Goal: Transaction & Acquisition: Purchase product/service

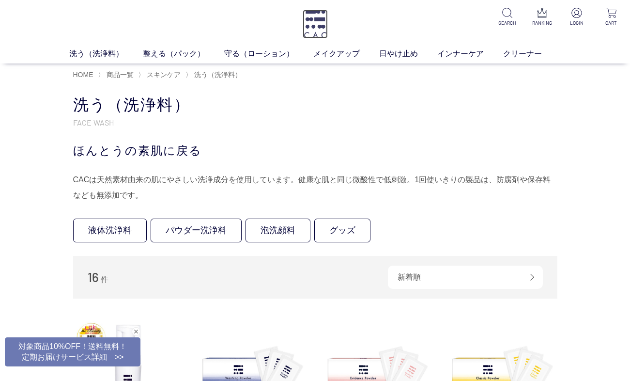
click at [310, 25] on img at bounding box center [315, 24] width 25 height 29
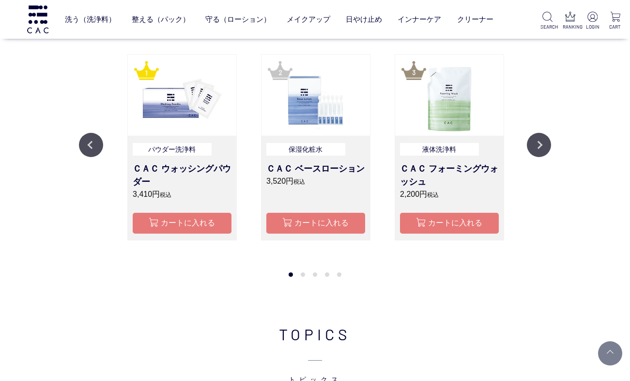
scroll to position [911, 0]
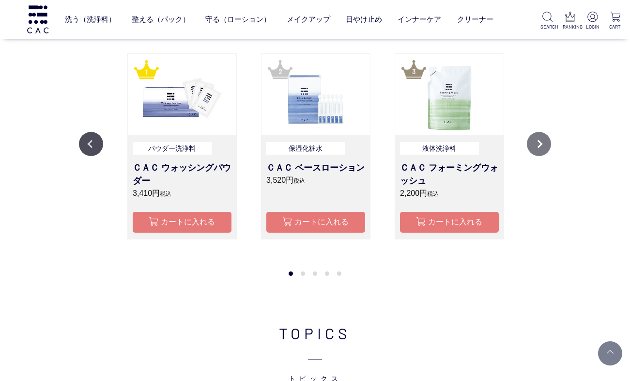
click at [540, 142] on button "Next" at bounding box center [539, 144] width 24 height 24
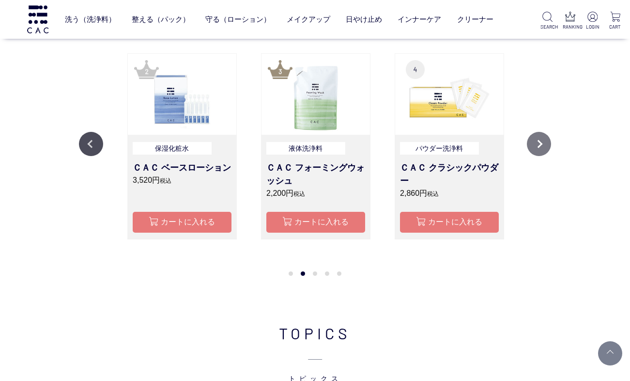
click at [543, 142] on button "Next" at bounding box center [539, 144] width 24 height 24
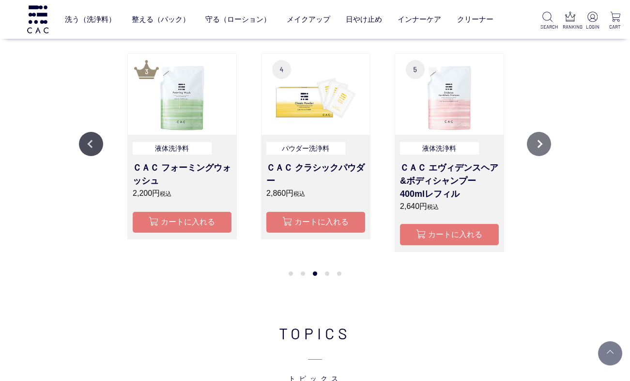
click at [543, 142] on button "Next" at bounding box center [539, 144] width 24 height 24
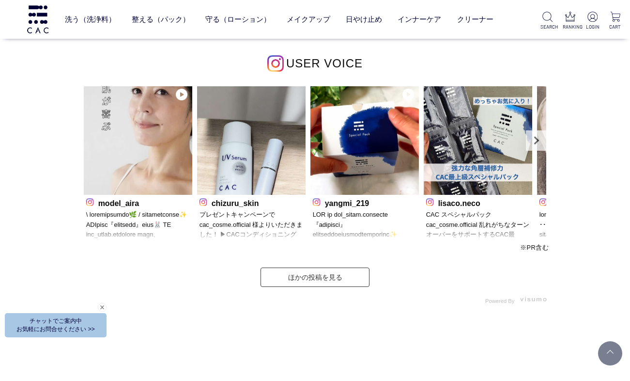
scroll to position [2628, 0]
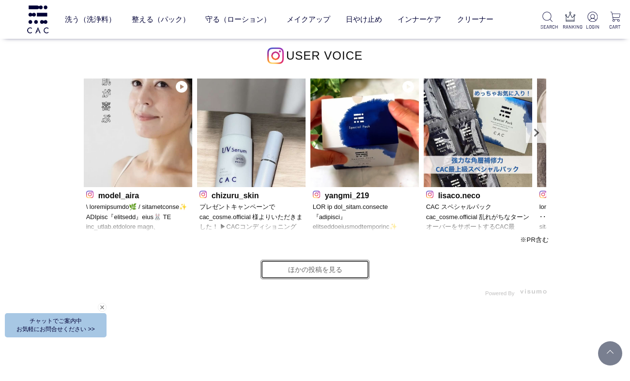
click at [352, 268] on link "ほかの投稿を見る" at bounding box center [314, 269] width 109 height 19
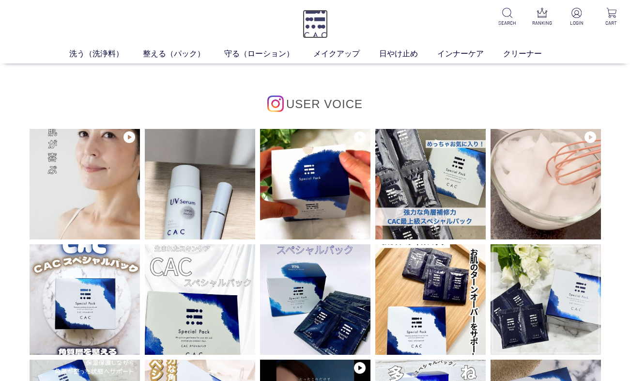
click at [322, 22] on img at bounding box center [315, 24] width 25 height 29
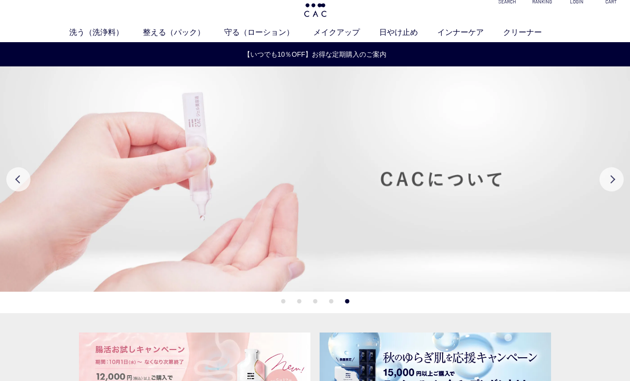
scroll to position [12, 0]
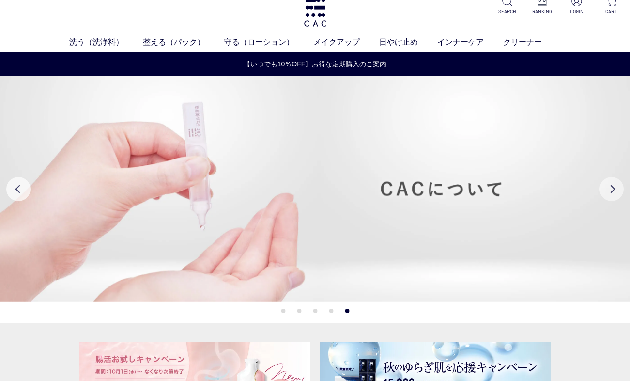
click at [607, 189] on button "Next" at bounding box center [611, 189] width 24 height 24
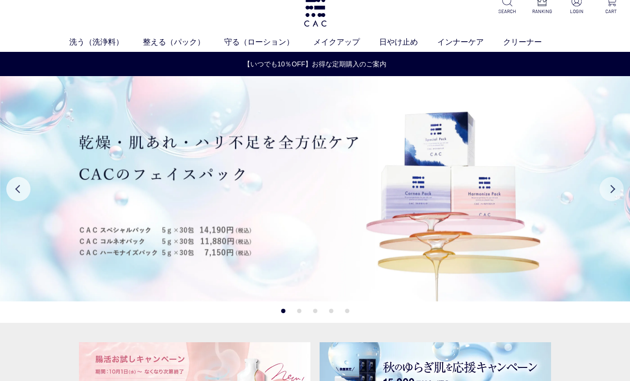
click at [611, 189] on button "Next" at bounding box center [611, 189] width 24 height 24
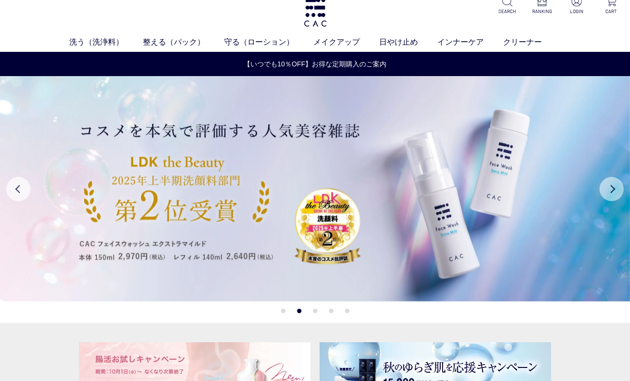
click at [611, 189] on button "Next" at bounding box center [611, 189] width 24 height 24
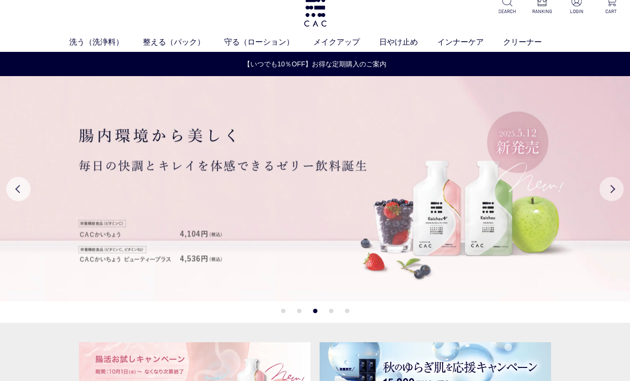
click at [611, 189] on button "Next" at bounding box center [611, 189] width 24 height 24
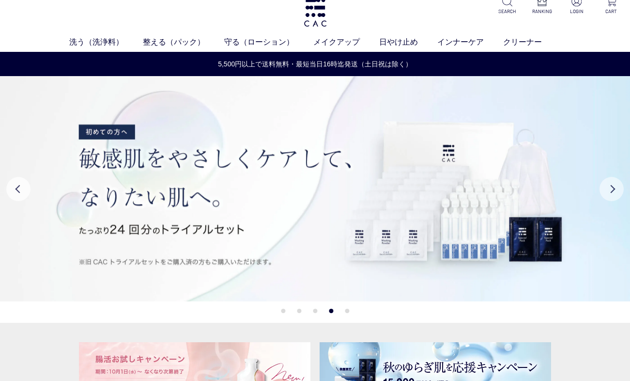
click at [611, 189] on button "Next" at bounding box center [611, 189] width 24 height 24
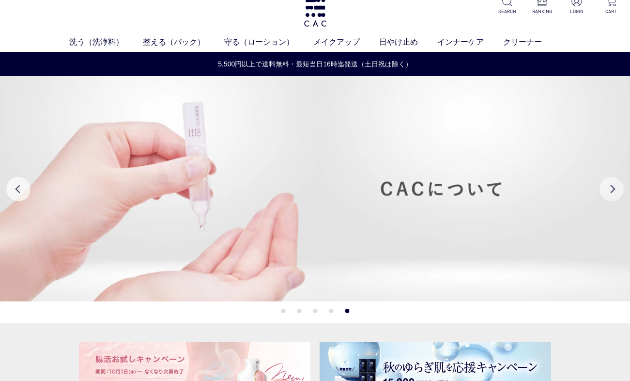
click at [611, 189] on button "Next" at bounding box center [611, 189] width 24 height 24
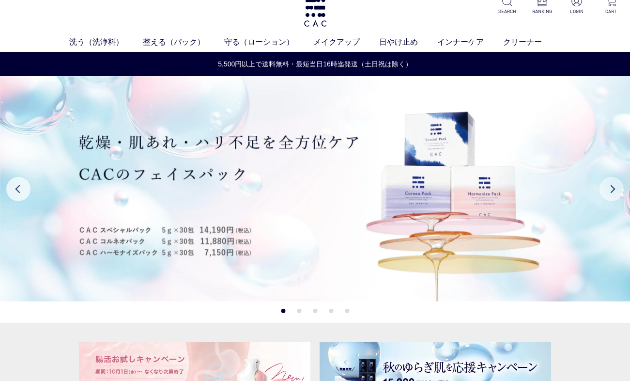
click at [611, 189] on button "Next" at bounding box center [611, 189] width 24 height 24
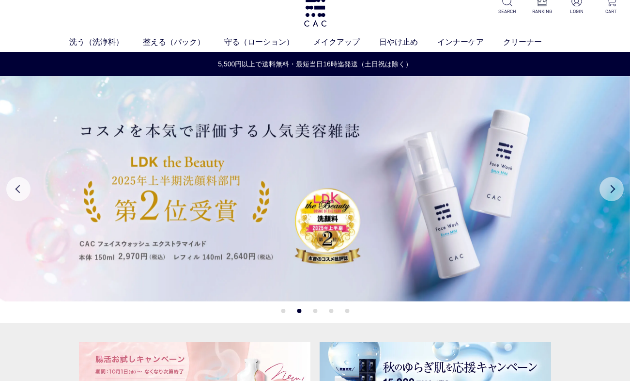
click at [611, 189] on button "Next" at bounding box center [611, 189] width 24 height 24
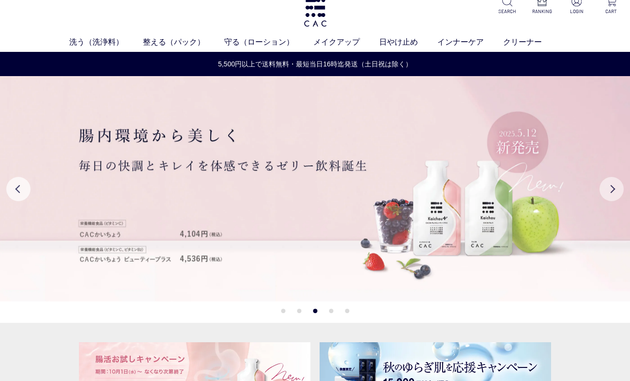
click at [611, 189] on button "Next" at bounding box center [611, 189] width 24 height 24
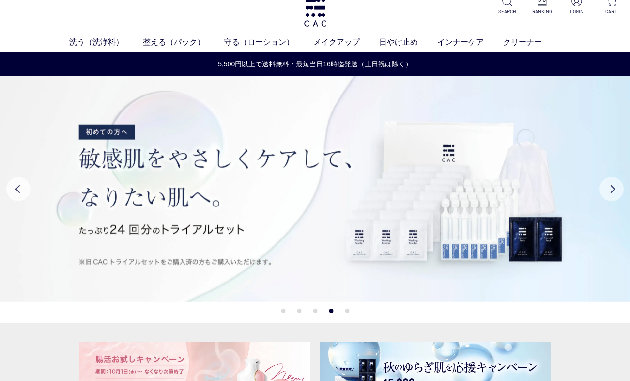
click at [611, 189] on button "Next" at bounding box center [611, 189] width 24 height 24
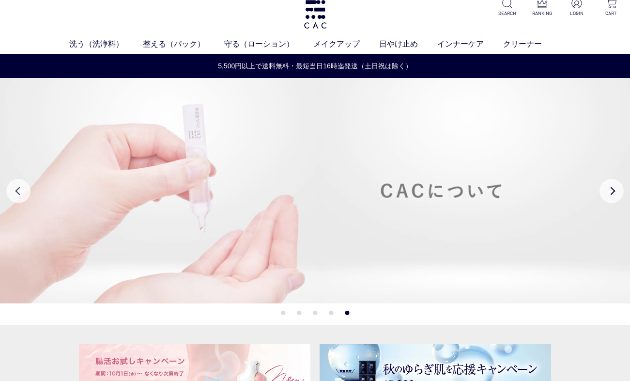
scroll to position [0, 0]
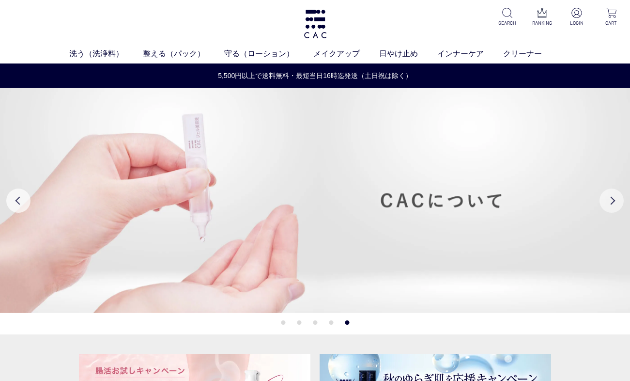
click at [608, 202] on button "Next" at bounding box center [611, 200] width 24 height 24
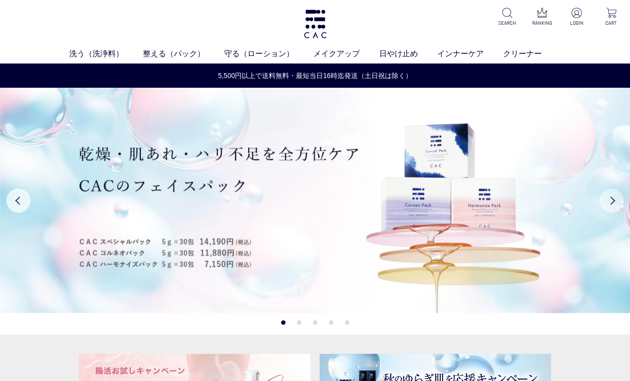
click at [608, 202] on button "Next" at bounding box center [611, 200] width 24 height 24
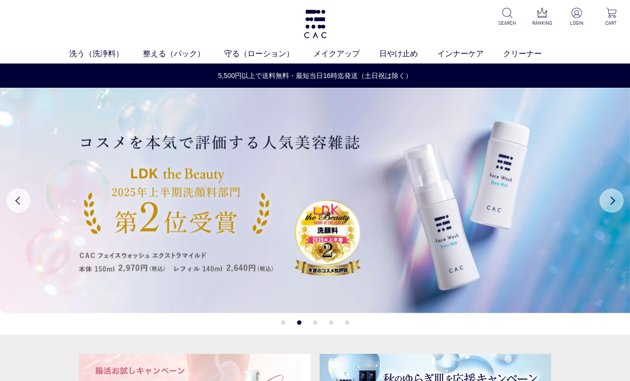
click at [611, 199] on button "Next" at bounding box center [611, 200] width 24 height 24
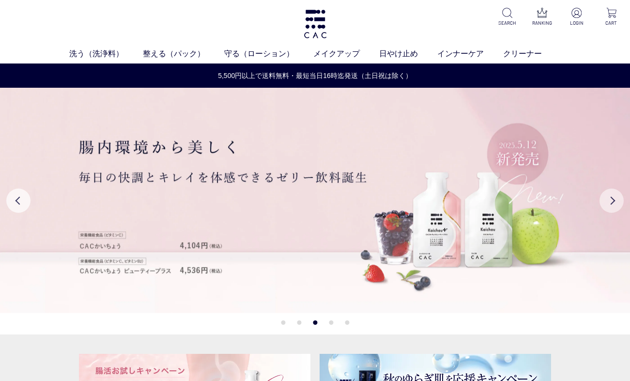
click at [611, 199] on button "Next" at bounding box center [611, 200] width 24 height 24
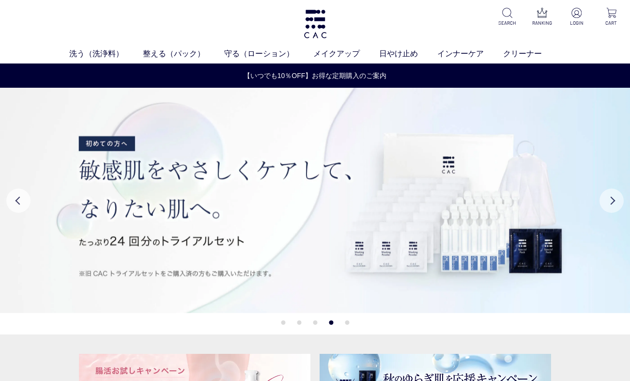
click at [611, 199] on button "Next" at bounding box center [611, 200] width 24 height 24
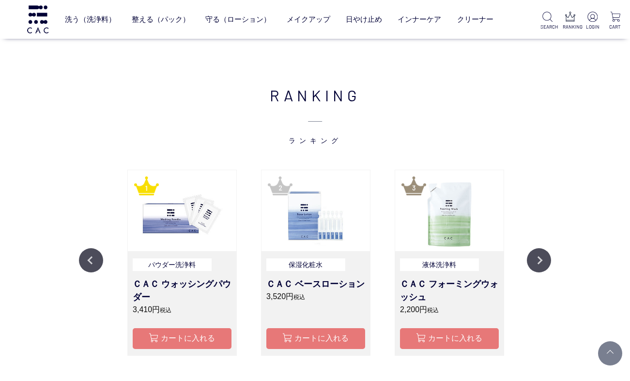
scroll to position [801, 0]
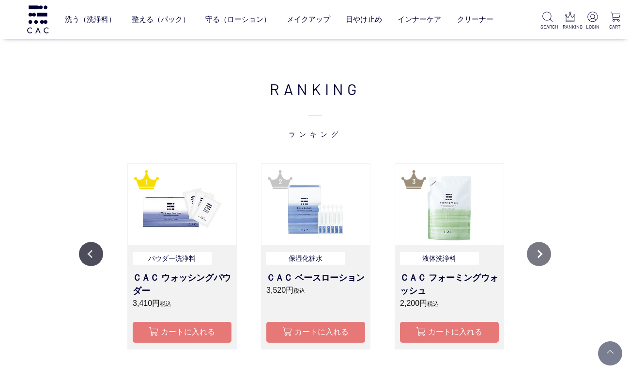
click at [536, 254] on button "Next" at bounding box center [539, 254] width 24 height 24
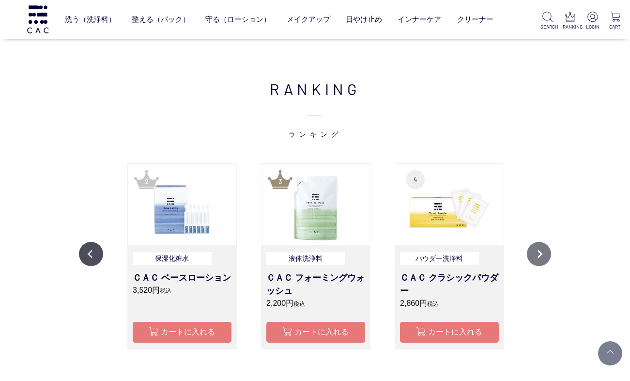
click at [536, 254] on button "Next" at bounding box center [539, 254] width 24 height 24
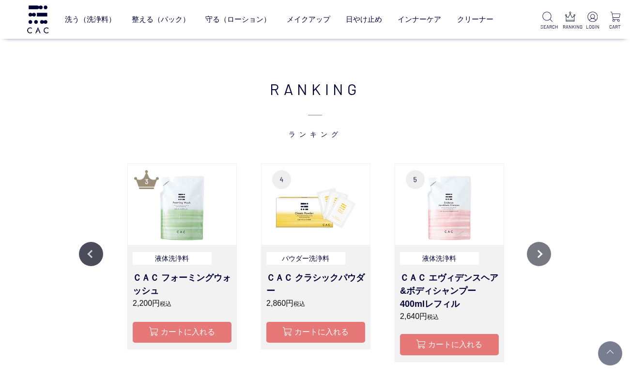
click at [536, 254] on button "Next" at bounding box center [539, 254] width 24 height 24
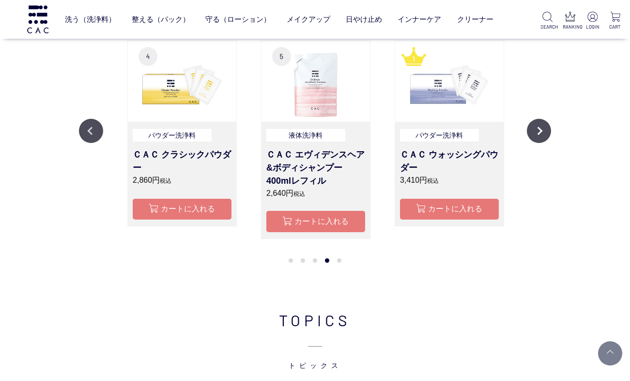
scroll to position [841, 0]
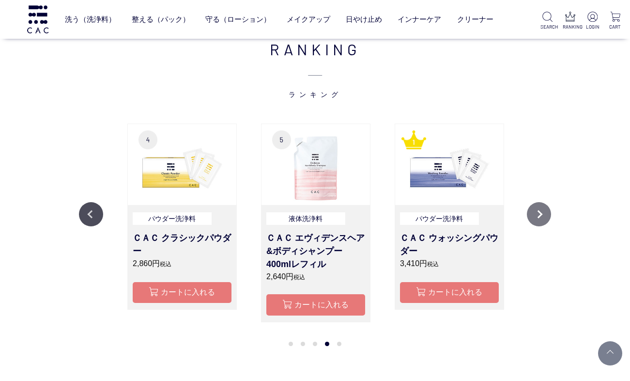
click at [536, 212] on button "Next" at bounding box center [539, 214] width 24 height 24
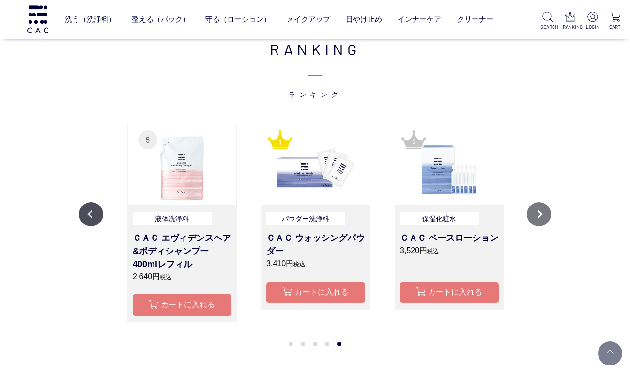
click at [536, 212] on button "Next" at bounding box center [539, 214] width 24 height 24
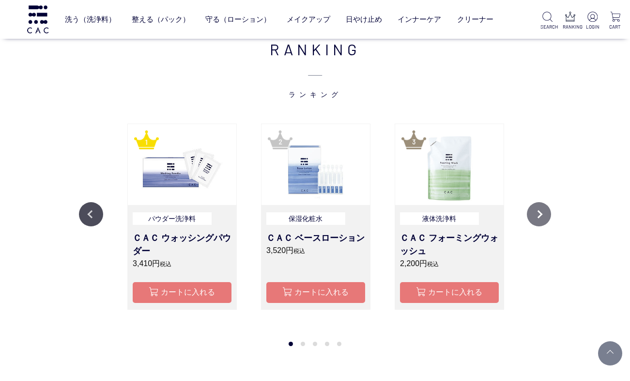
click at [536, 212] on button "Next" at bounding box center [539, 214] width 24 height 24
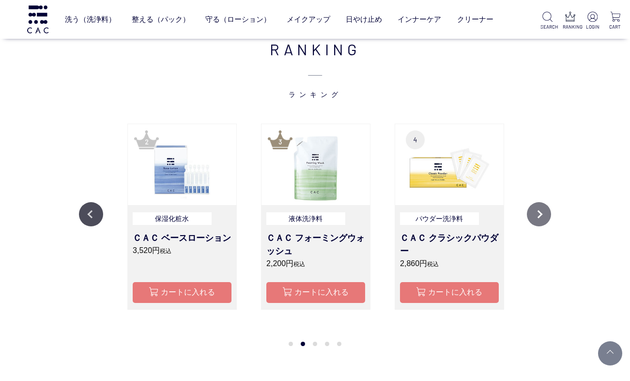
click at [536, 212] on button "Next" at bounding box center [539, 214] width 24 height 24
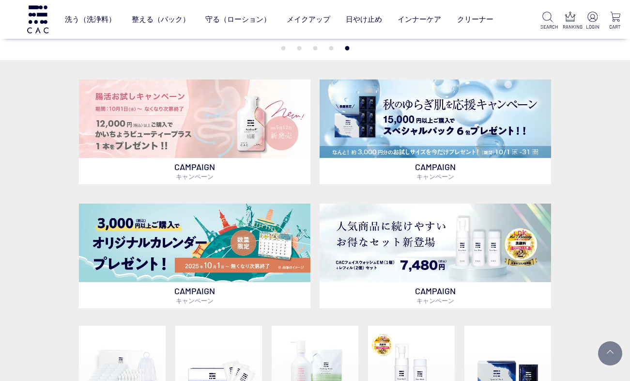
scroll to position [195, 0]
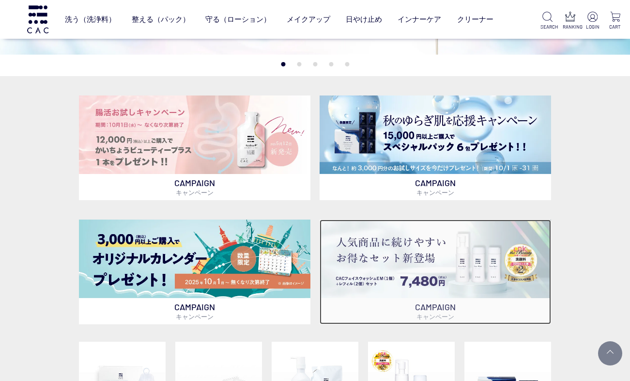
click at [433, 259] on img at bounding box center [435, 258] width 231 height 78
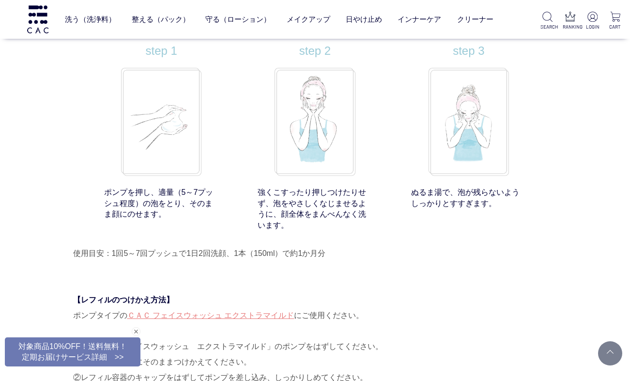
scroll to position [7333, 0]
